Goal: Task Accomplishment & Management: Use online tool/utility

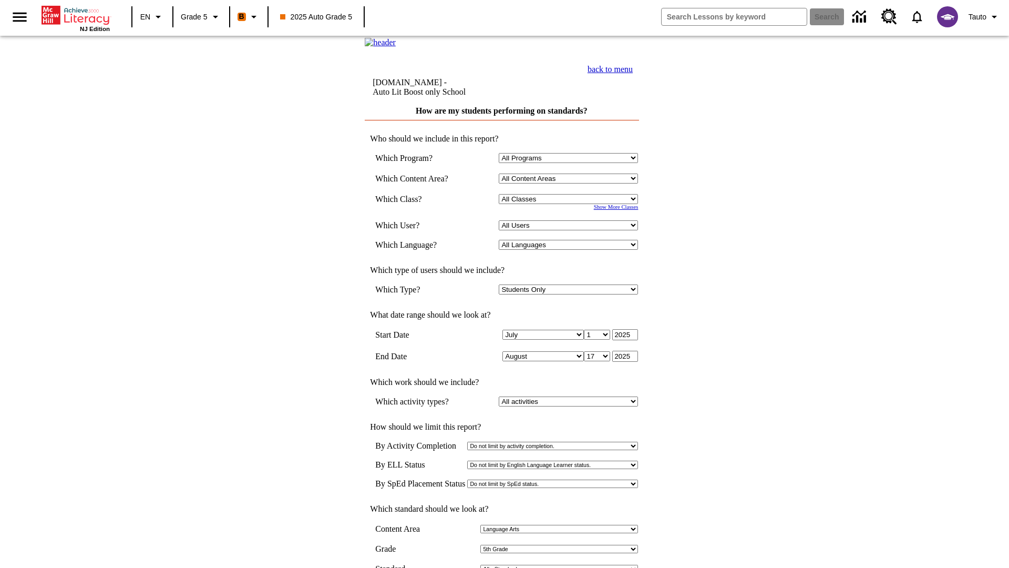
select select "11133131"
click at [571, 230] on select "All Users Cat, Sautoen Cat, Sautoes Cat, Sautoss Donotlogin, Sautoen Twoschools…" at bounding box center [568, 225] width 139 height 10
select select "21437107"
